Goal: Information Seeking & Learning: Find specific page/section

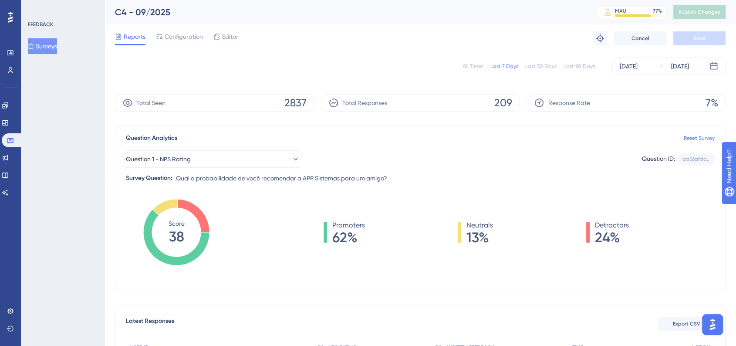
click at [480, 68] on div "All Times" at bounding box center [472, 66] width 21 height 7
click at [9, 194] on icon at bounding box center [5, 192] width 7 height 7
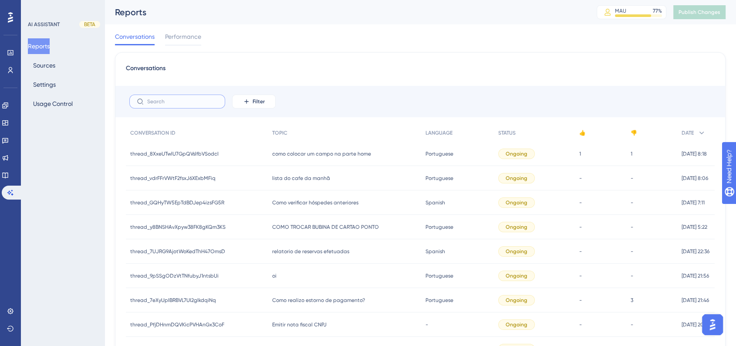
click at [210, 104] on input "text" at bounding box center [182, 101] width 71 height 6
click at [251, 101] on button "Filter" at bounding box center [254, 101] width 44 height 14
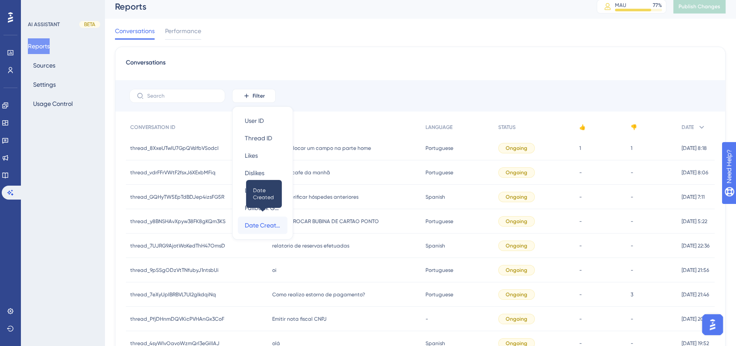
click at [252, 220] on span "Date Created" at bounding box center [263, 225] width 36 height 10
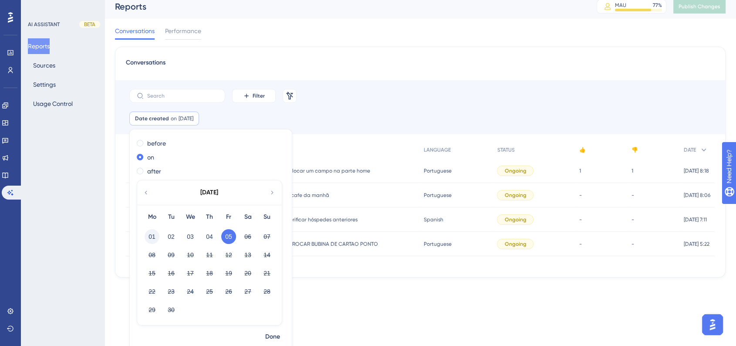
click at [151, 234] on button "01" at bounding box center [151, 236] width 15 height 15
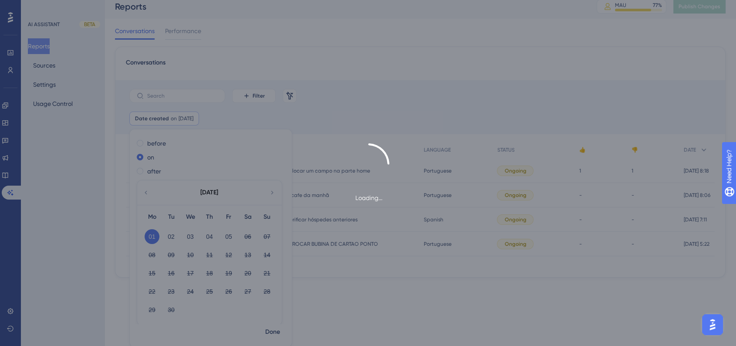
scroll to position [0, 0]
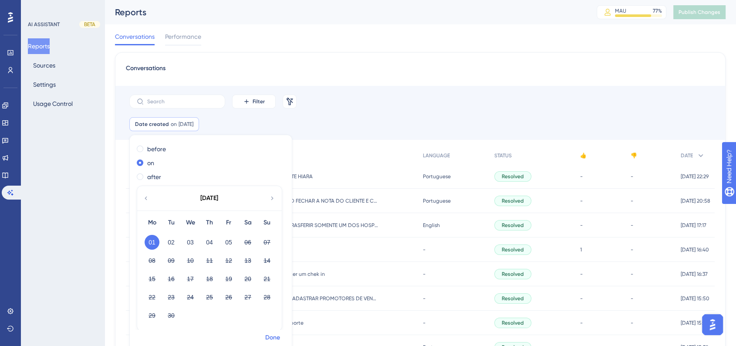
click at [276, 340] on span "Done" at bounding box center [272, 337] width 15 height 10
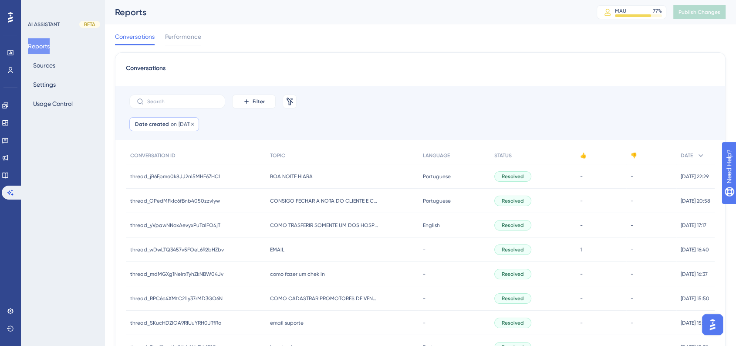
click at [172, 125] on span "on" at bounding box center [174, 124] width 6 height 7
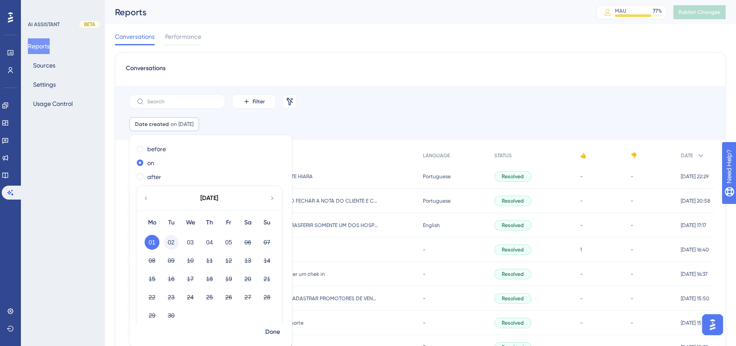
click at [175, 245] on button "02" at bounding box center [171, 242] width 15 height 15
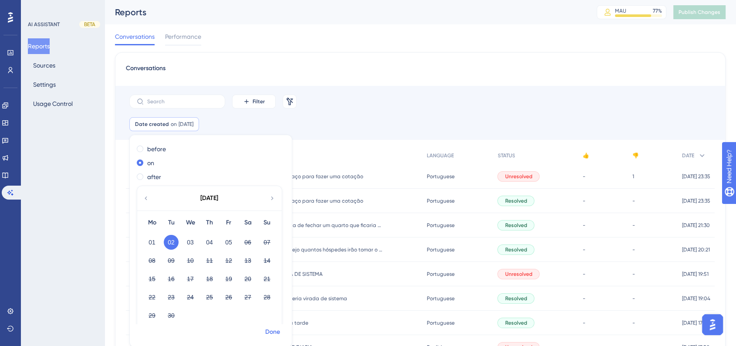
click at [273, 328] on span "Done" at bounding box center [272, 331] width 15 height 10
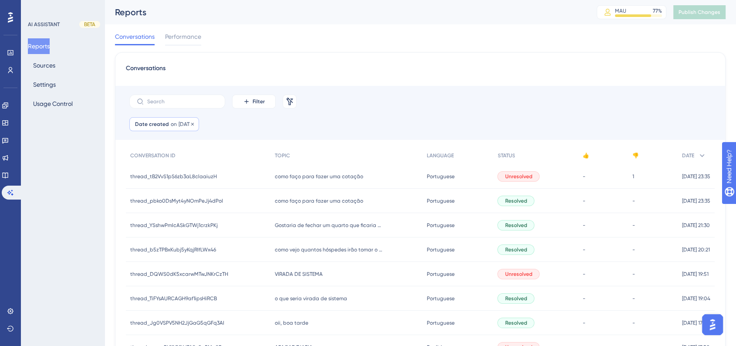
click at [181, 123] on span "[DATE]" at bounding box center [185, 124] width 15 height 7
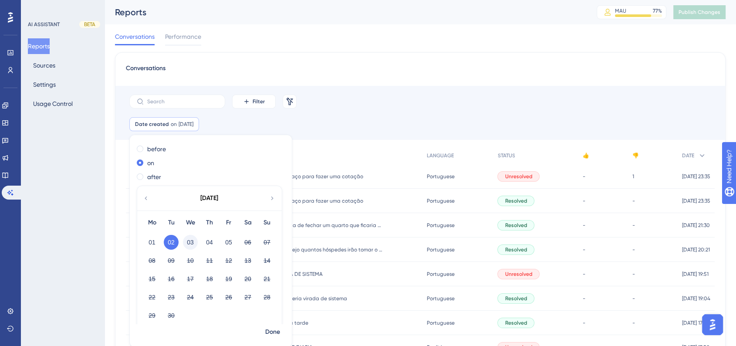
click at [190, 243] on button "03" at bounding box center [190, 242] width 15 height 15
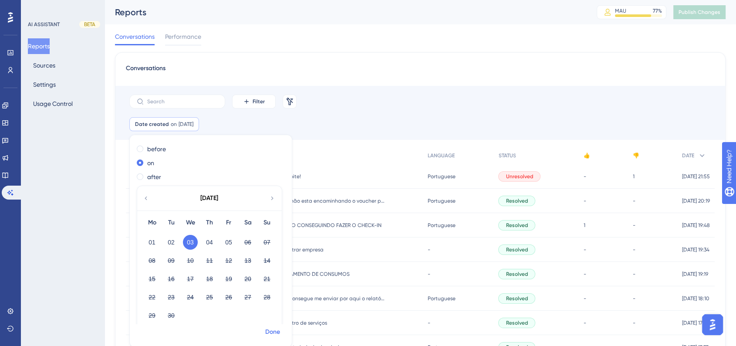
click at [265, 332] on span "Done" at bounding box center [272, 331] width 15 height 10
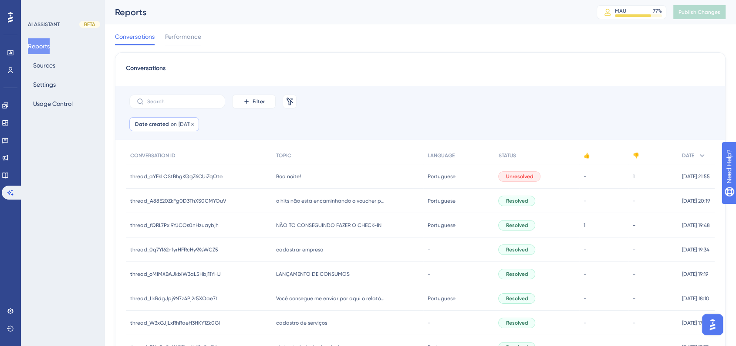
click at [186, 122] on span "[DATE]" at bounding box center [185, 124] width 15 height 7
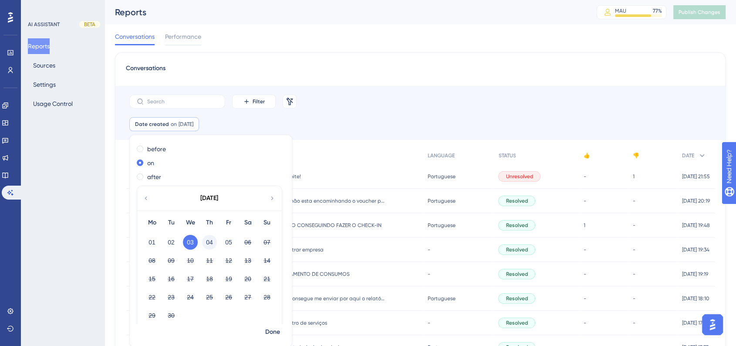
click at [209, 242] on button "04" at bounding box center [209, 242] width 15 height 15
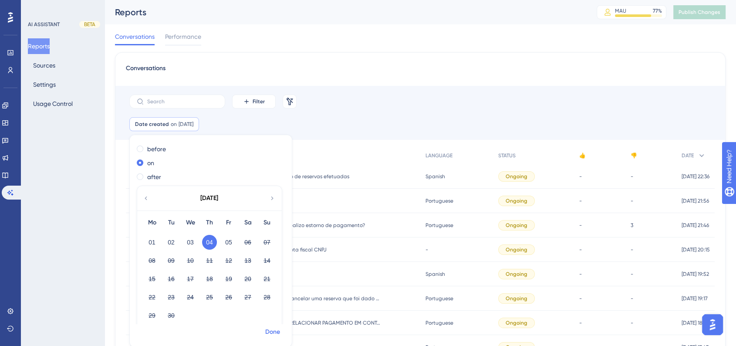
click at [269, 333] on span "Done" at bounding box center [272, 331] width 15 height 10
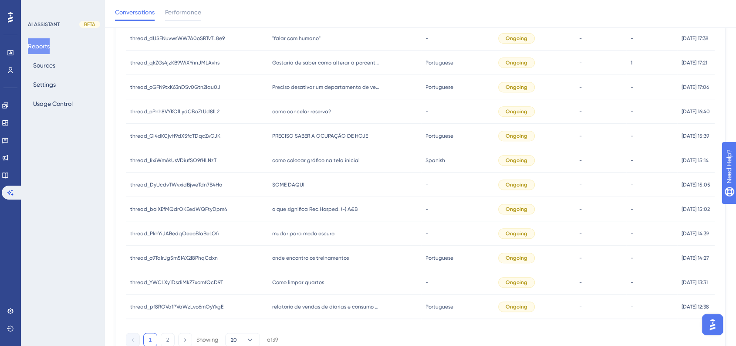
scroll to position [376, 0]
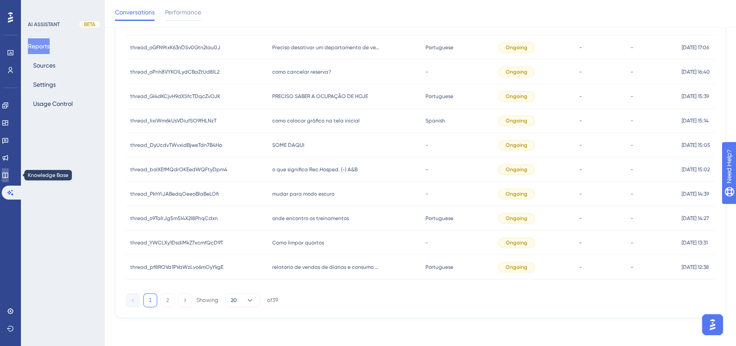
click at [9, 176] on icon at bounding box center [5, 174] width 7 height 7
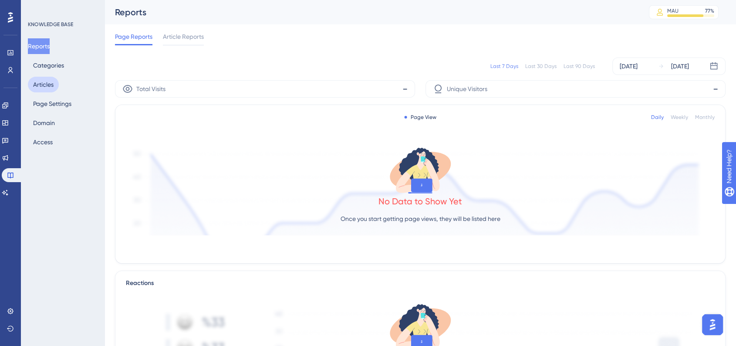
click at [45, 80] on button "Articles" at bounding box center [43, 85] width 31 height 16
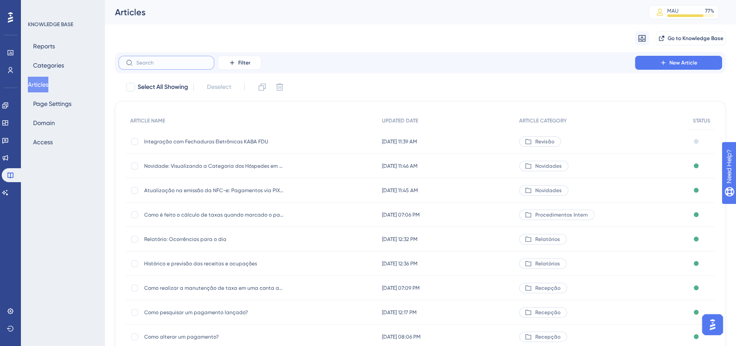
click at [187, 64] on input "text" at bounding box center [171, 63] width 71 height 6
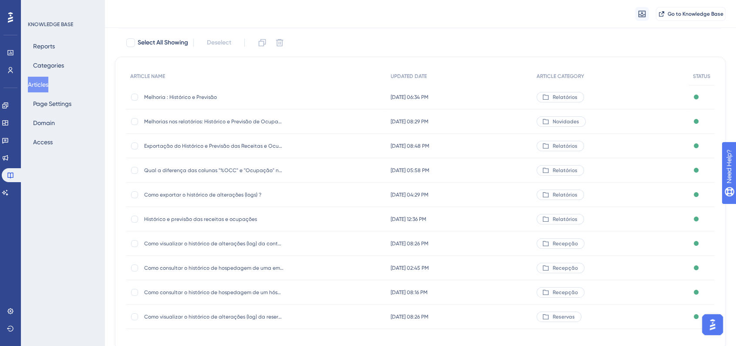
scroll to position [48, 0]
type input "histórico"
click at [220, 219] on span "Histórico e previsão das receitas e ocupações" at bounding box center [213, 218] width 139 height 7
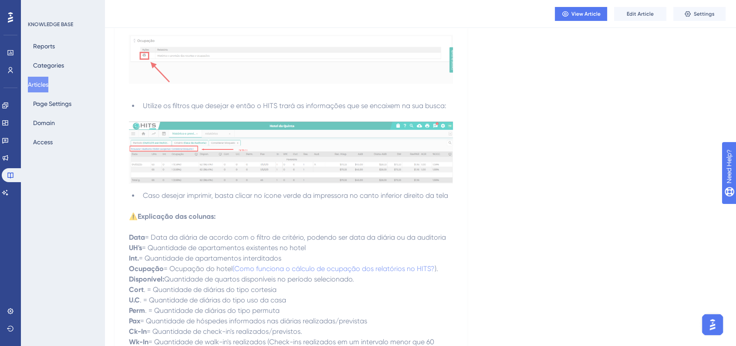
scroll to position [48, 0]
